Goal: Task Accomplishment & Management: Manage account settings

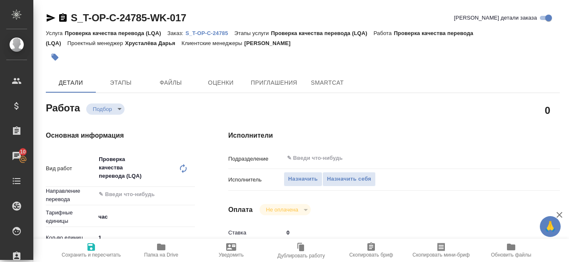
type textarea "x"
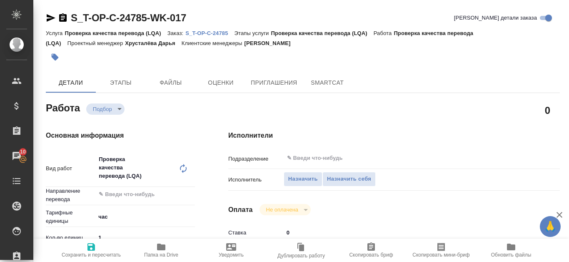
type textarea "x"
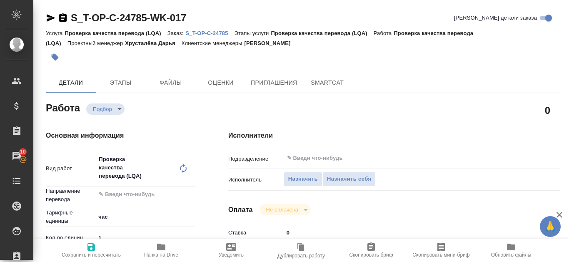
type textarea "x"
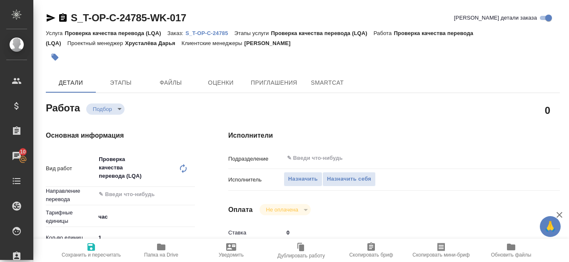
type textarea "x"
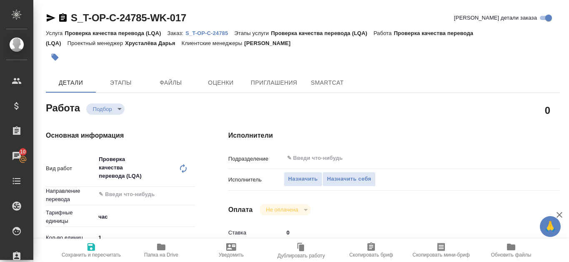
type textarea "x"
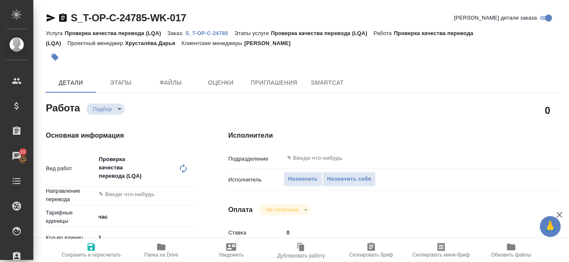
type textarea "x"
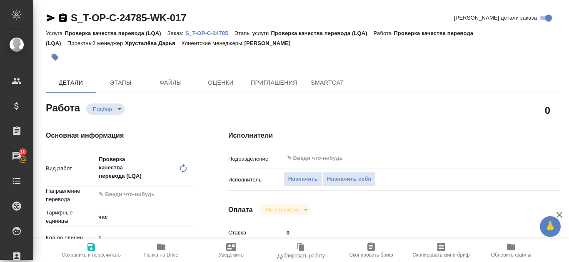
scroll to position [208, 0]
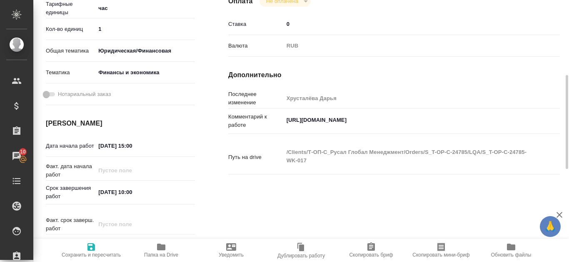
type textarea "x"
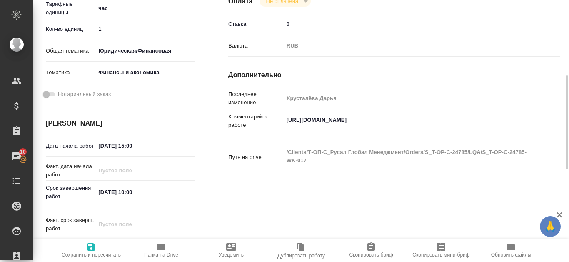
type textarea "x"
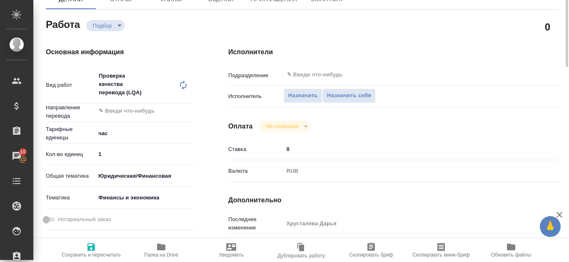
scroll to position [42, 0]
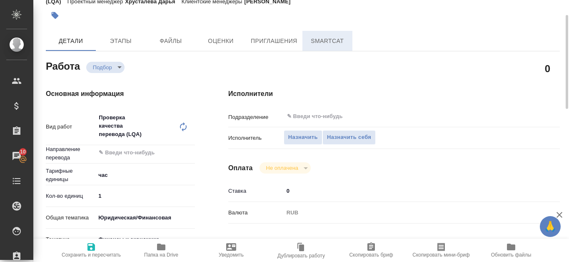
click at [330, 44] on span "SmartCat" at bounding box center [328, 41] width 40 height 10
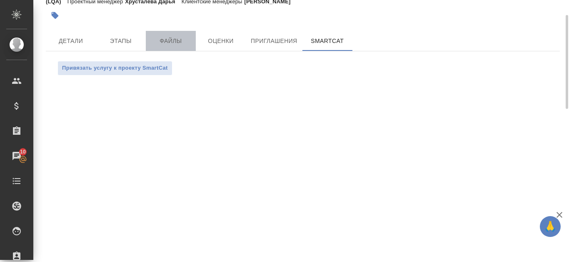
click at [163, 43] on span "Файлы" at bounding box center [171, 41] width 40 height 10
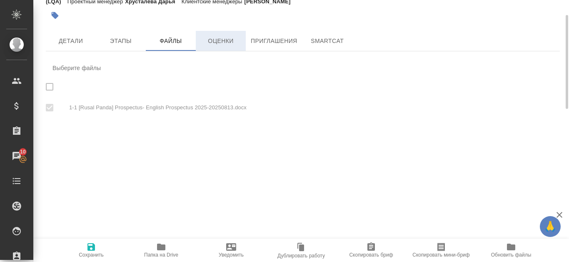
checkbox input "true"
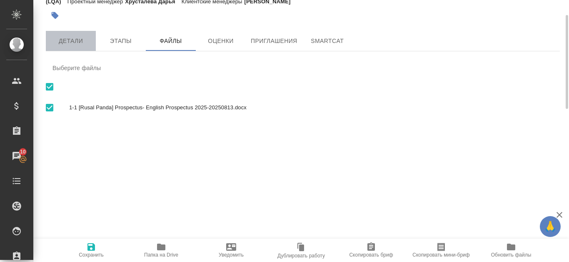
click at [72, 41] on span "Детали" at bounding box center [71, 41] width 40 height 10
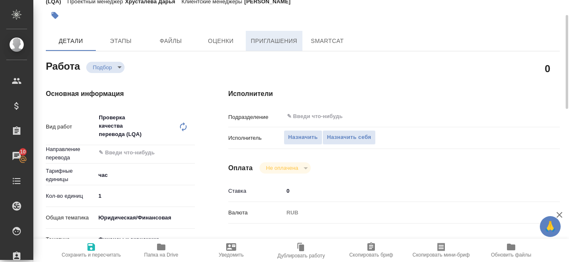
type textarea "x"
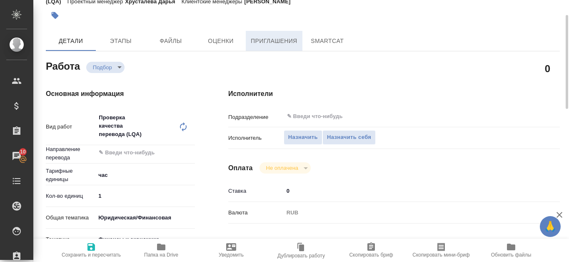
type textarea "x"
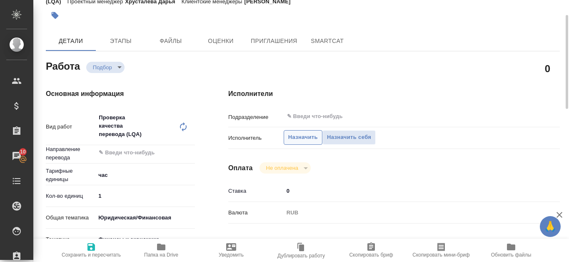
type textarea "x"
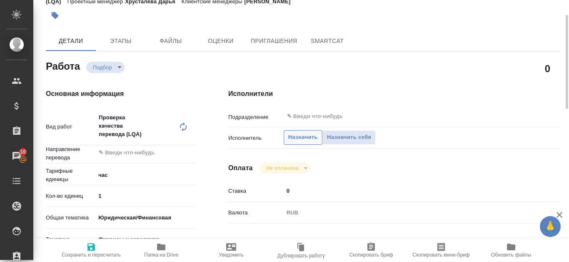
click at [311, 134] on span "Назначить" at bounding box center [303, 138] width 30 height 10
type textarea "x"
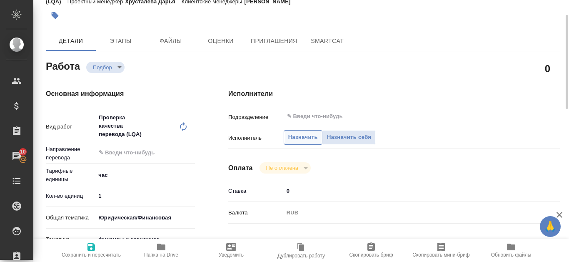
type textarea "x"
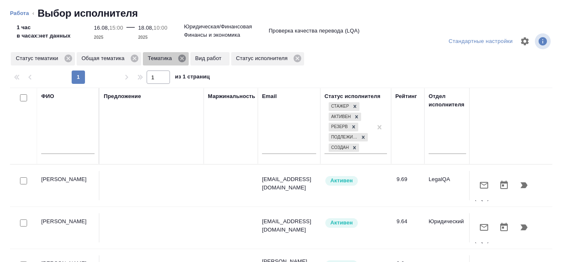
click at [182, 60] on icon at bounding box center [182, 59] width 8 height 8
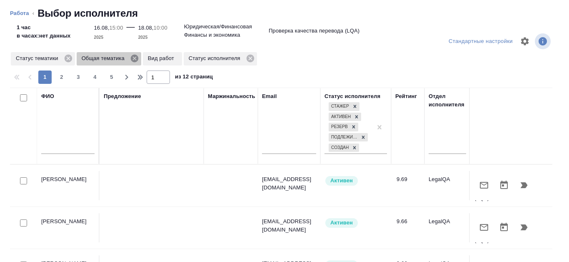
click at [135, 59] on icon at bounding box center [134, 58] width 9 height 9
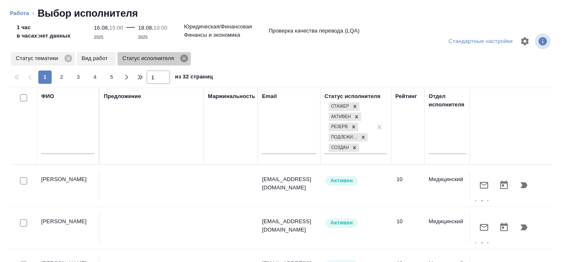
click at [187, 60] on icon at bounding box center [184, 59] width 8 height 8
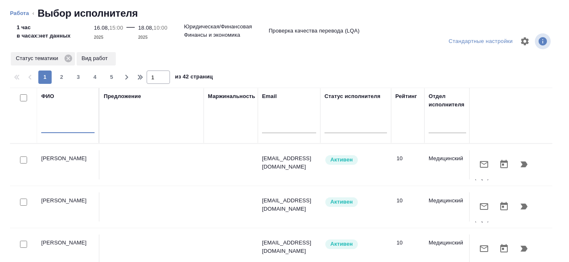
click at [48, 125] on input "text" at bounding box center [67, 128] width 53 height 10
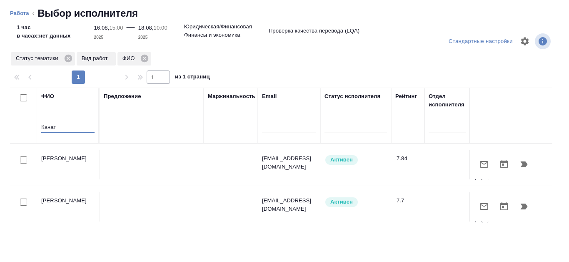
type input "Канат"
click at [521, 162] on icon "button" at bounding box center [524, 164] width 7 height 6
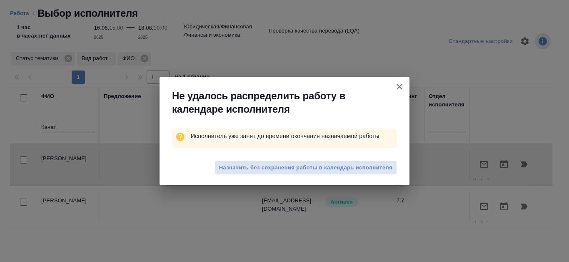
type textarea "x"
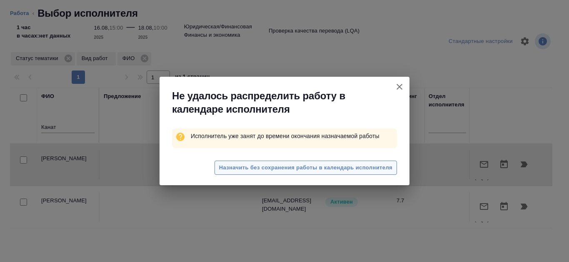
click at [360, 169] on span "Назначить без сохранения работы в календарь исполнителя" at bounding box center [305, 168] width 173 height 10
type textarea "x"
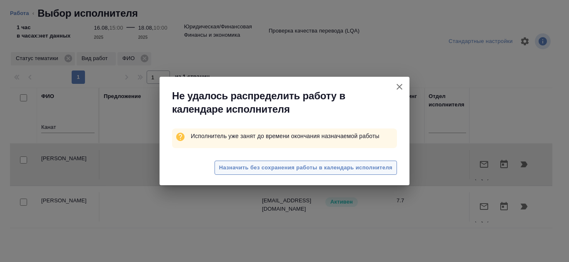
type textarea "x"
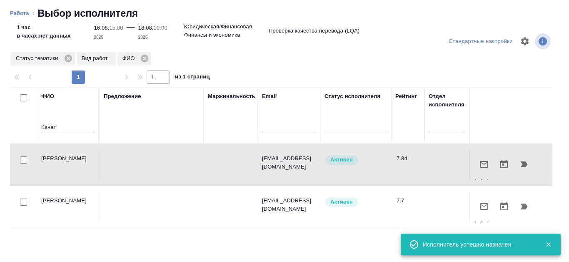
type textarea "x"
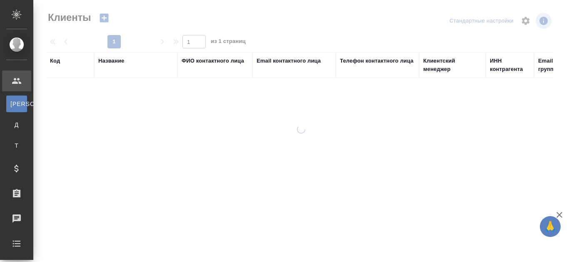
select select "RU"
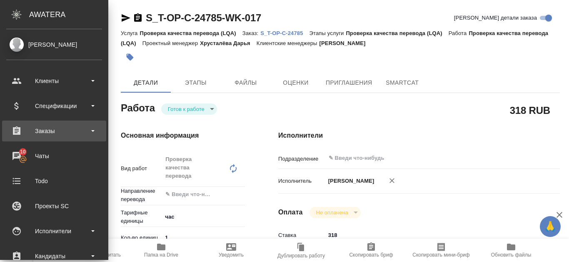
click at [56, 136] on div "Заказы" at bounding box center [54, 131] width 96 height 13
type textarea "x"
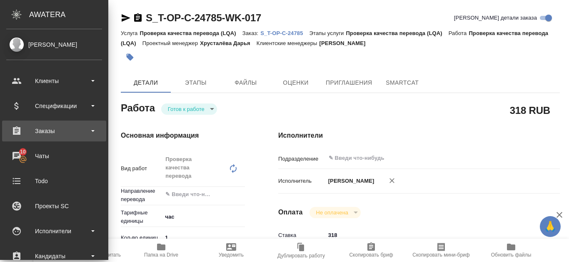
type textarea "x"
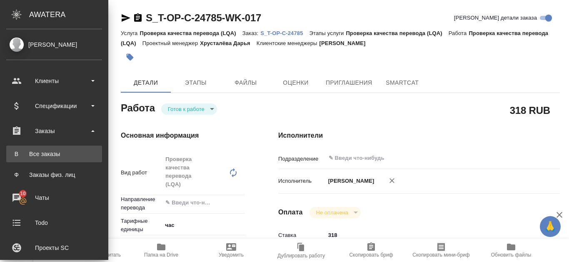
type textarea "x"
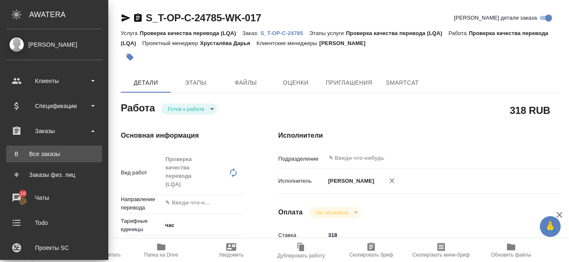
click at [61, 157] on div "Все заказы" at bounding box center [54, 154] width 88 height 8
type textarea "x"
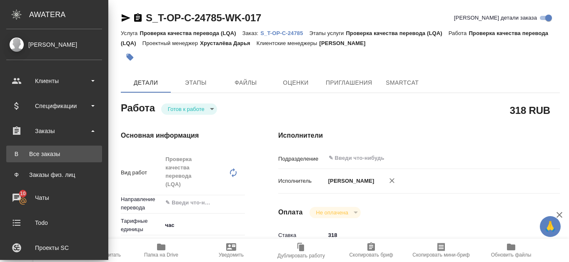
type textarea "x"
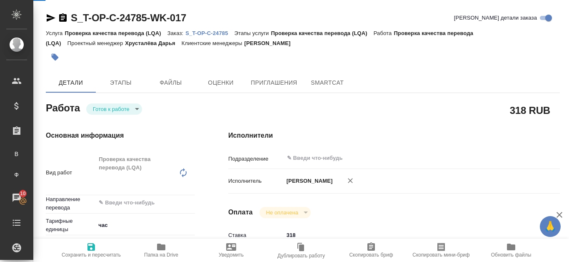
type textarea "x"
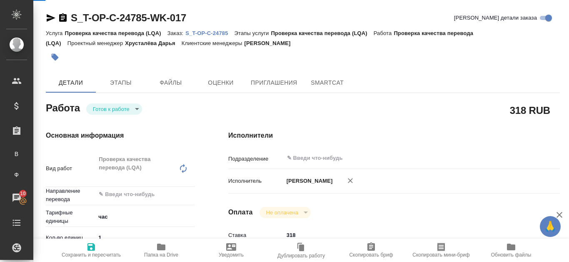
type textarea "x"
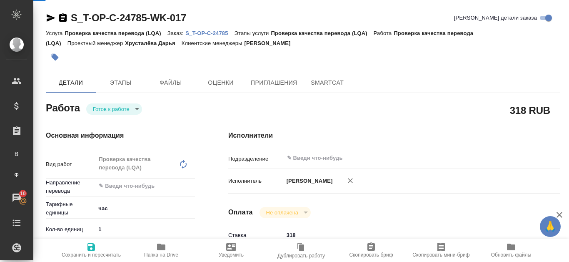
type textarea "x"
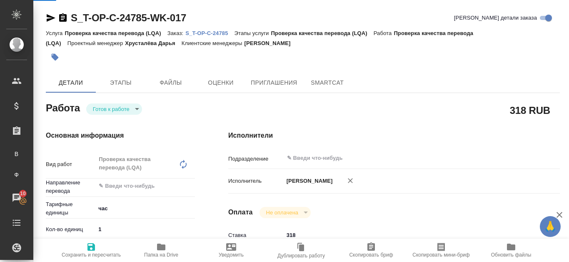
type textarea "x"
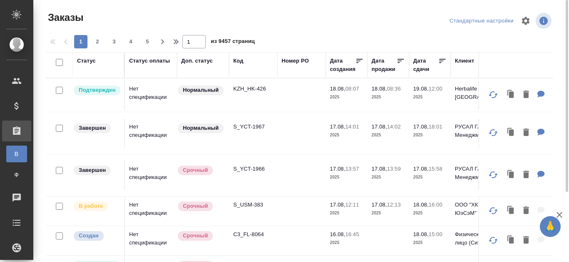
click at [243, 64] on div "Код" at bounding box center [238, 61] width 10 height 8
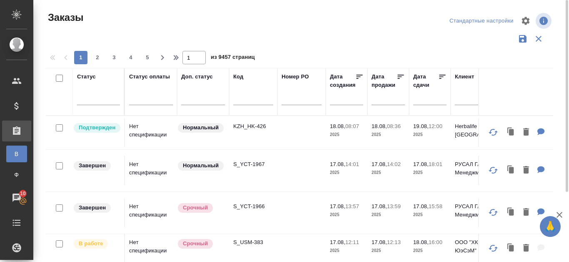
click at [243, 103] on input "text" at bounding box center [253, 100] width 40 height 10
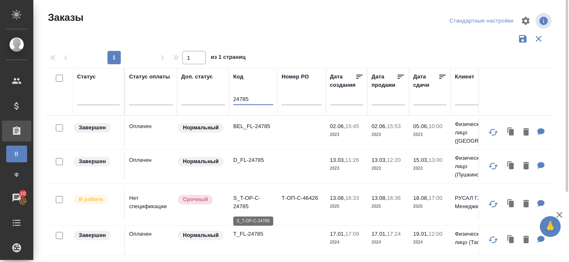
type input "24785"
click at [248, 196] on p "S_T-OP-C-24785" at bounding box center [253, 202] width 40 height 17
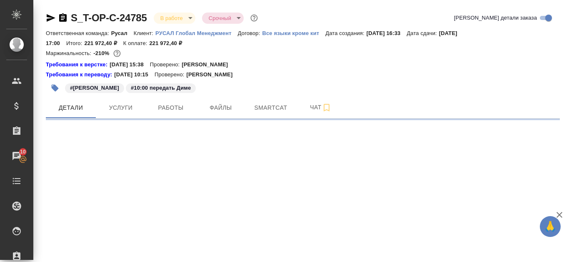
select select "RU"
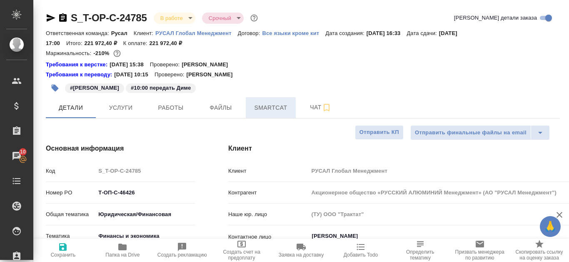
type textarea "x"
click at [271, 106] on span "Smartcat" at bounding box center [271, 108] width 40 height 10
type textarea "x"
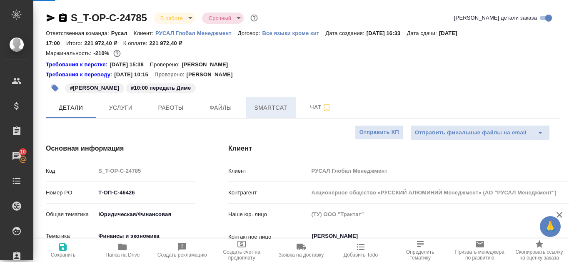
type textarea "x"
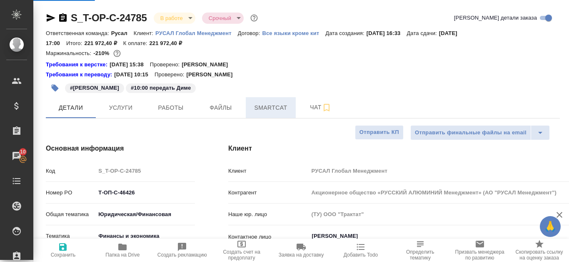
type input "Хрусталёва Дарья"
type input "[PERSON_NAME]"
type input "Авдеенко Кирилл"
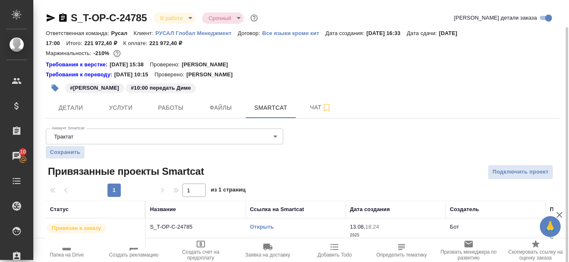
scroll to position [14, 0]
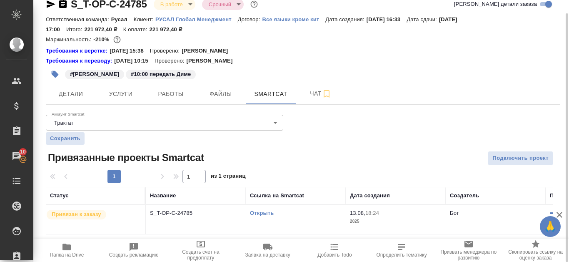
click at [270, 211] on link "Открыть" at bounding box center [262, 213] width 24 height 6
